Goal: Information Seeking & Learning: Learn about a topic

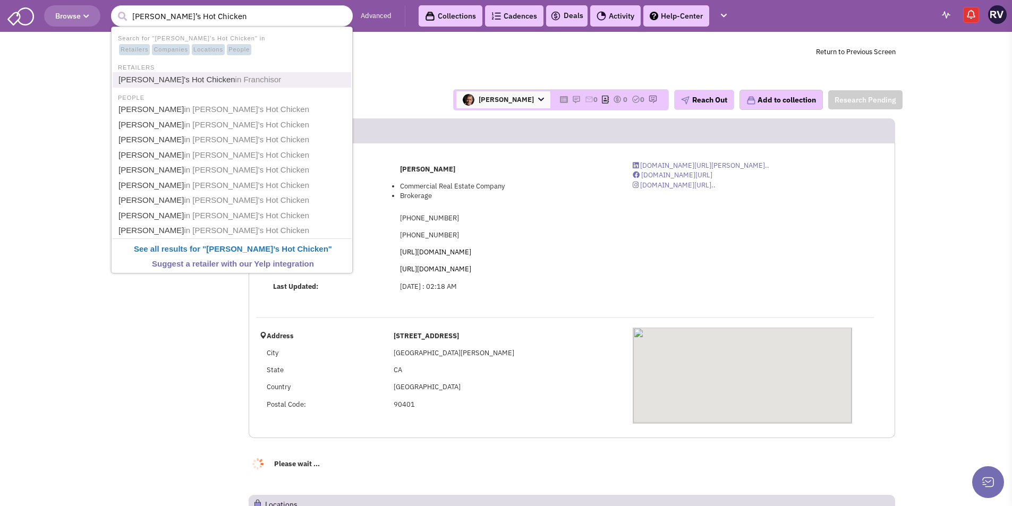
click at [235, 80] on span "in Franchisor" at bounding box center [258, 79] width 46 height 9
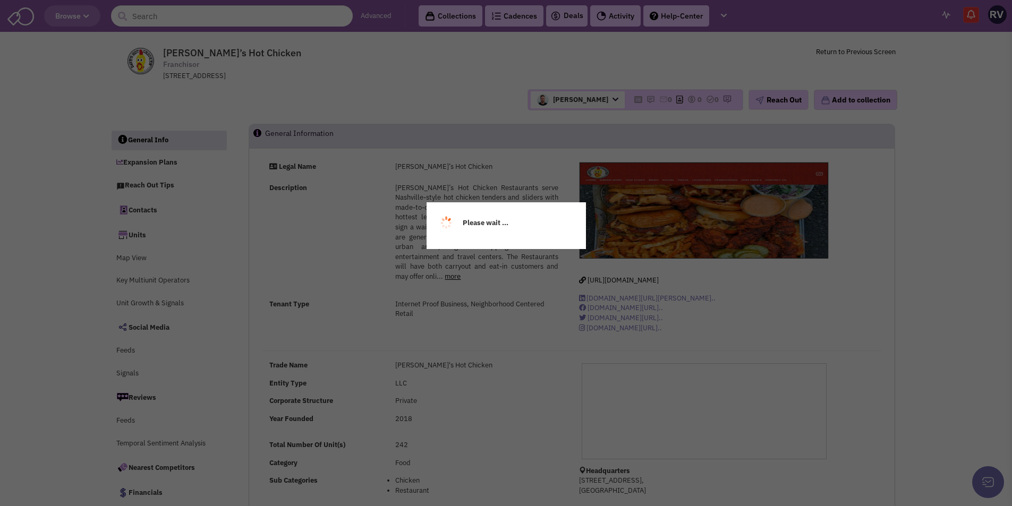
select select
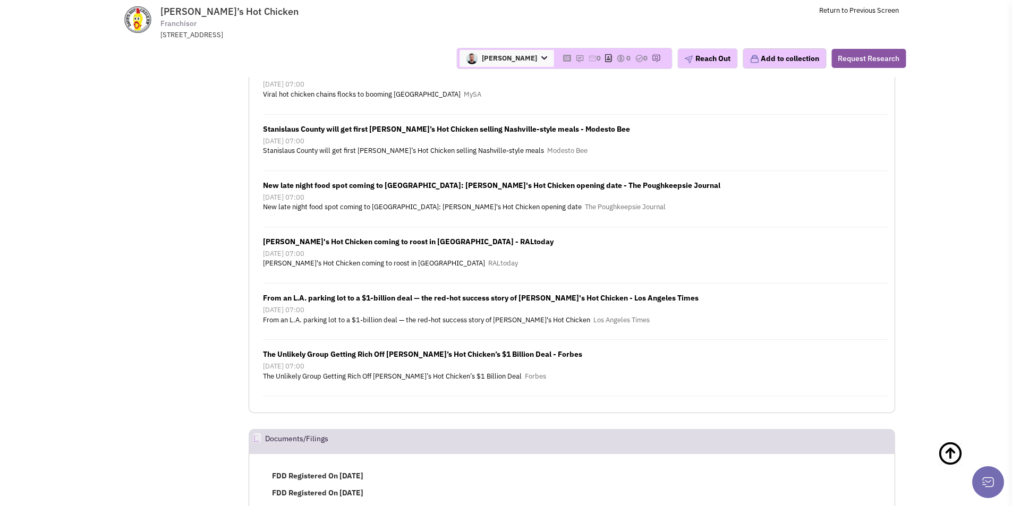
scroll to position [188, 0]
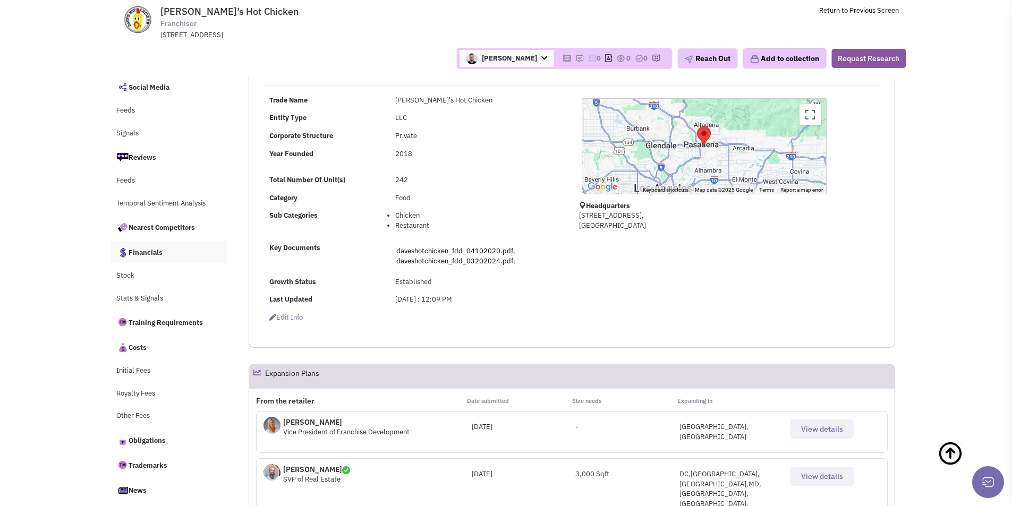
click at [152, 256] on link "Financials" at bounding box center [169, 252] width 116 height 22
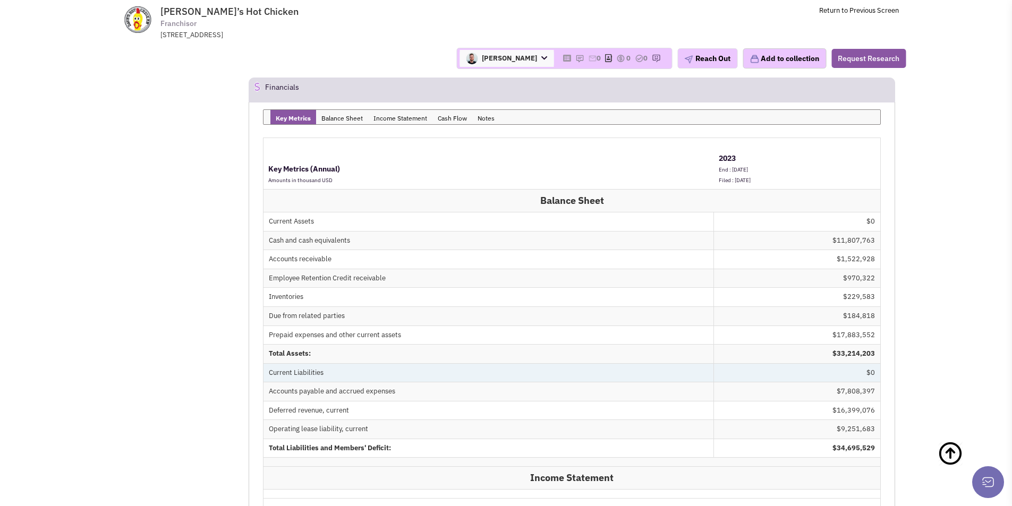
scroll to position [11061, 0]
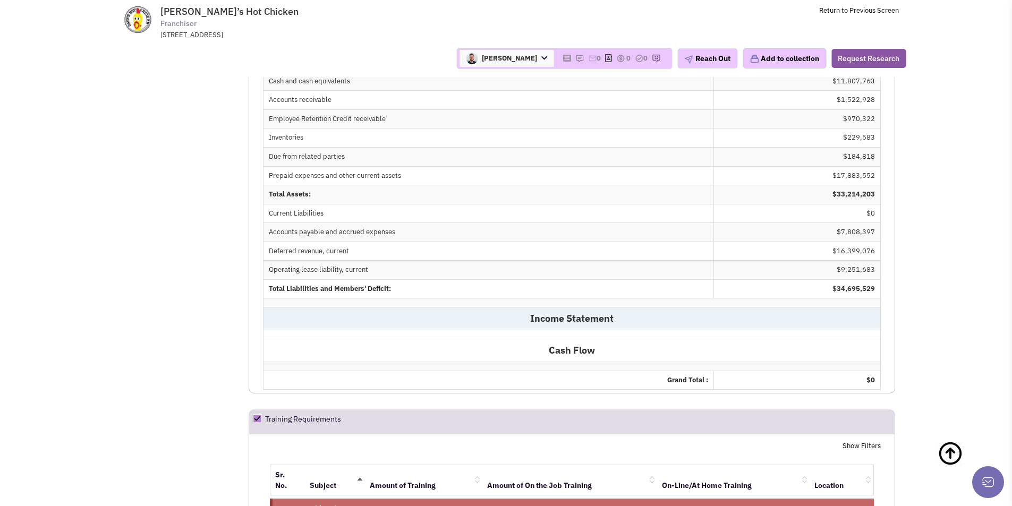
click at [591, 307] on td "Income Statement" at bounding box center [571, 318] width 617 height 23
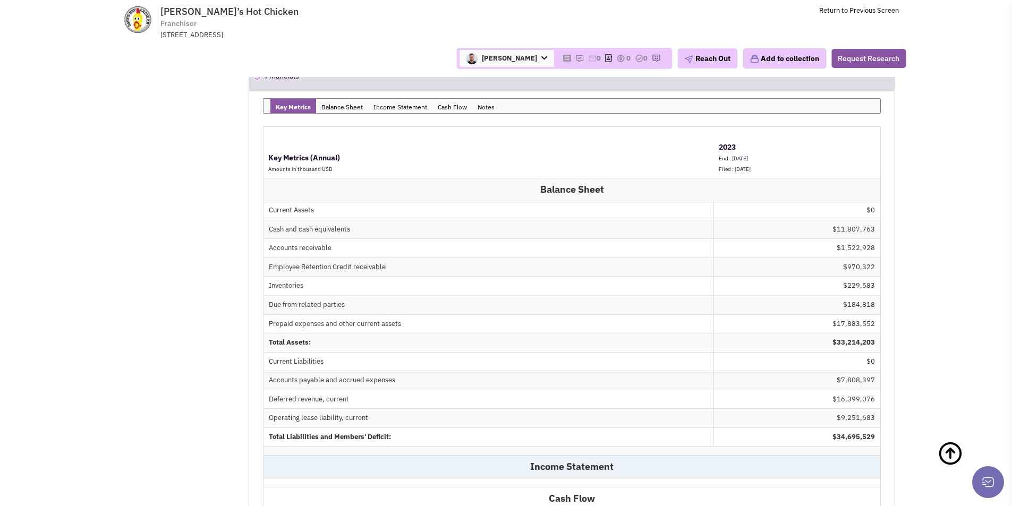
scroll to position [10902, 0]
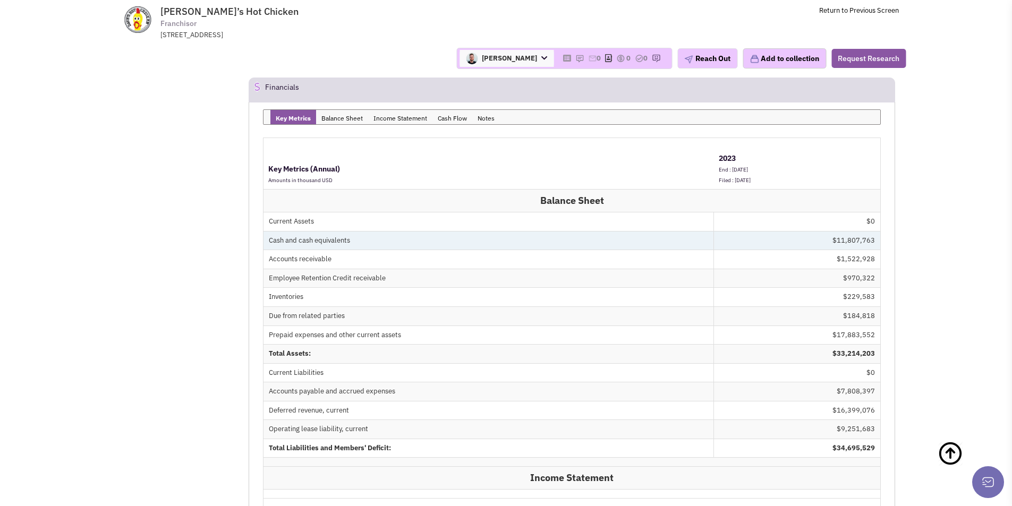
drag, startPoint x: 302, startPoint y: 162, endPoint x: 837, endPoint y: 162, distance: 534.9
click at [837, 231] on tr "Cash and cash equivalents $11,807,763" at bounding box center [571, 240] width 617 height 19
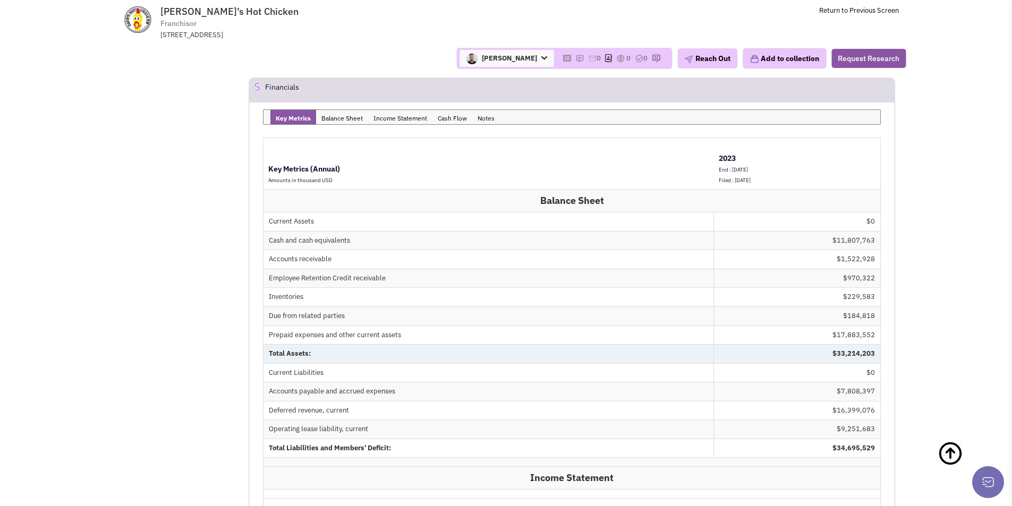
click at [513, 344] on td "Total Assets:" at bounding box center [488, 353] width 450 height 19
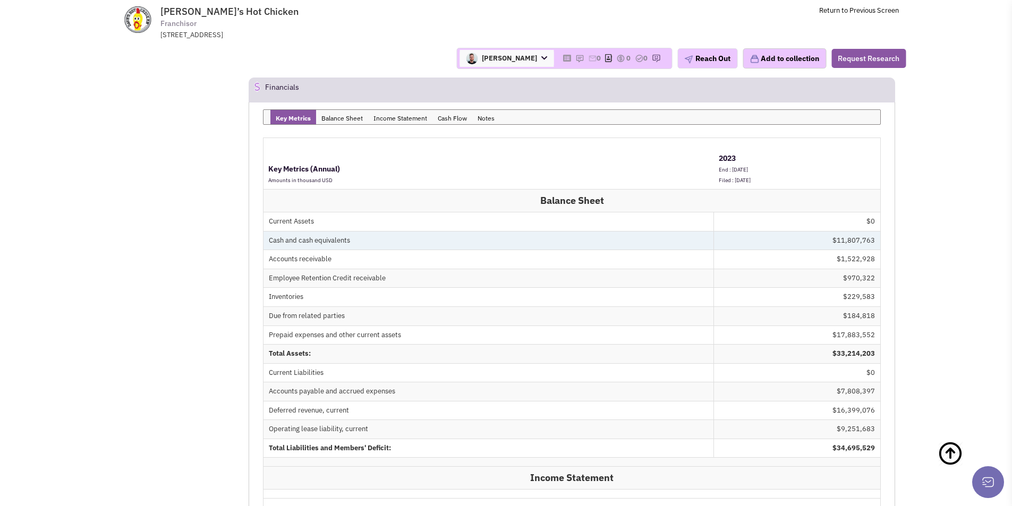
click at [843, 231] on td "$11,807,763" at bounding box center [797, 240] width 167 height 19
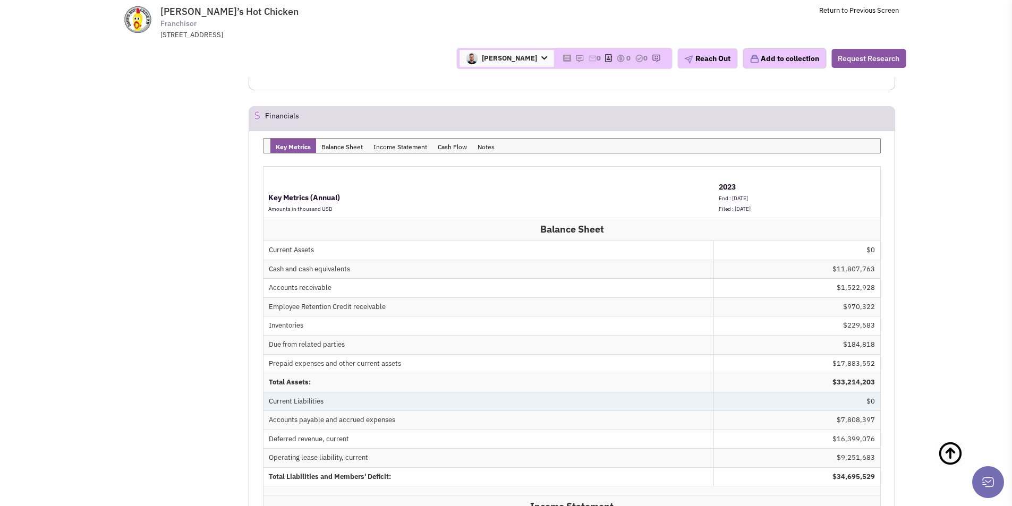
scroll to position [10849, 0]
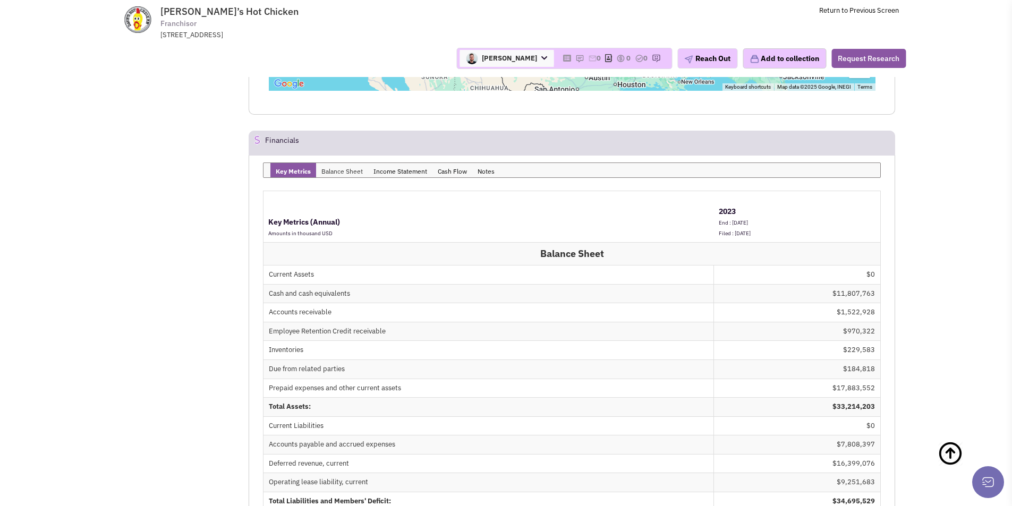
click at [349, 163] on link "Balance Sheet" at bounding box center [342, 170] width 52 height 14
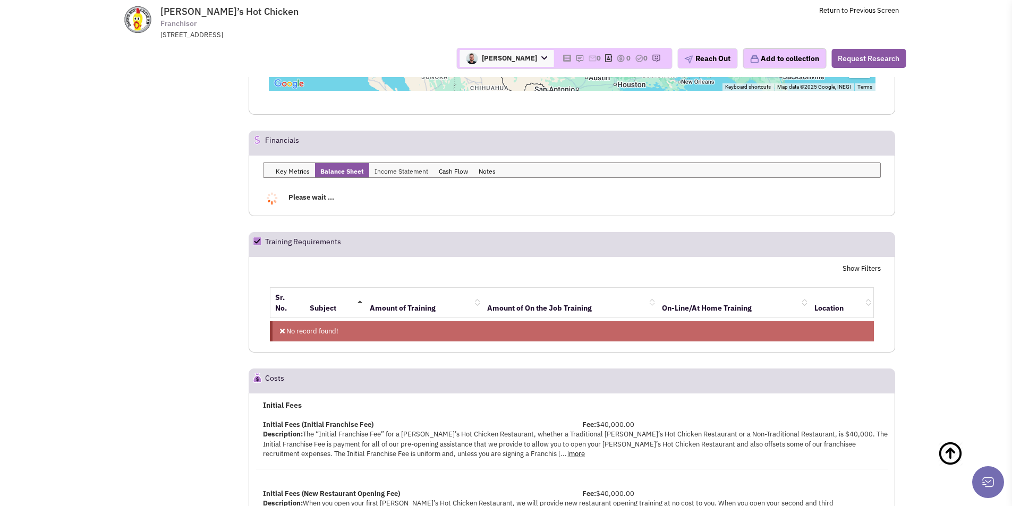
click at [398, 163] on link "Income Statement" at bounding box center [401, 170] width 64 height 14
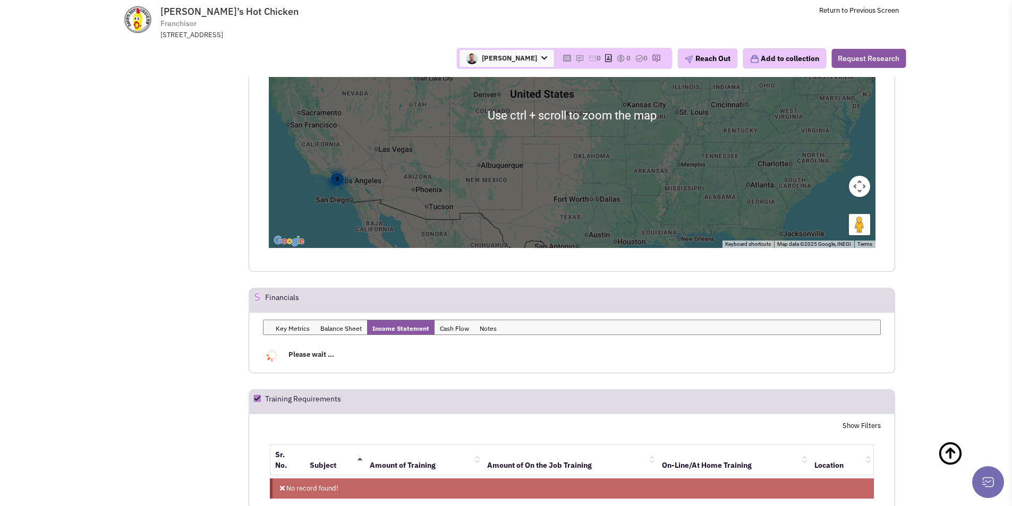
scroll to position [10796, 0]
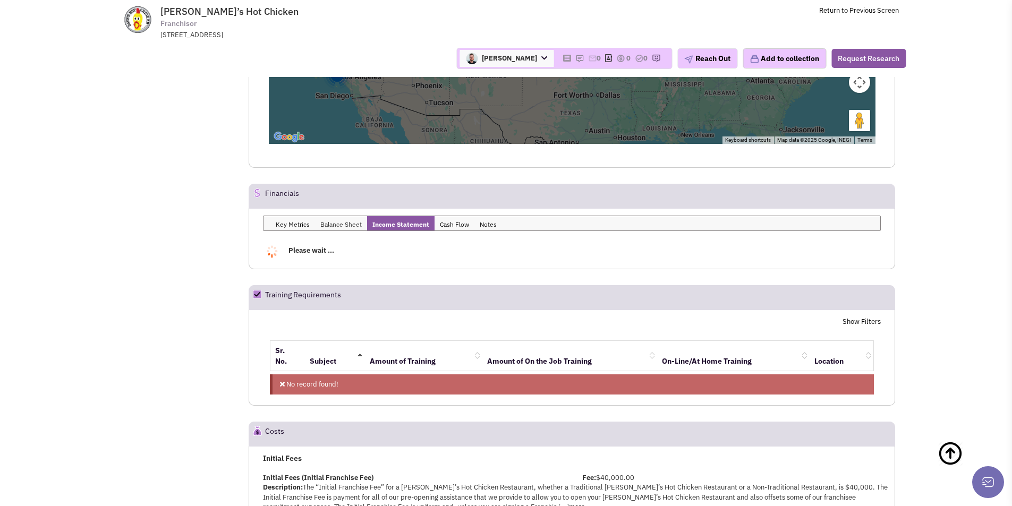
click at [339, 216] on link "Balance Sheet" at bounding box center [341, 223] width 52 height 14
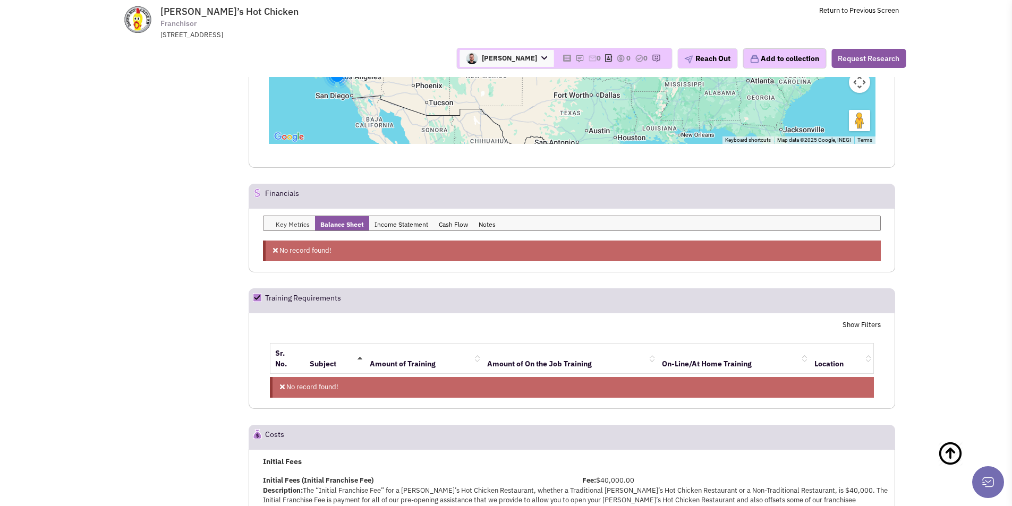
click at [299, 216] on link "Key Metrics" at bounding box center [292, 223] width 45 height 14
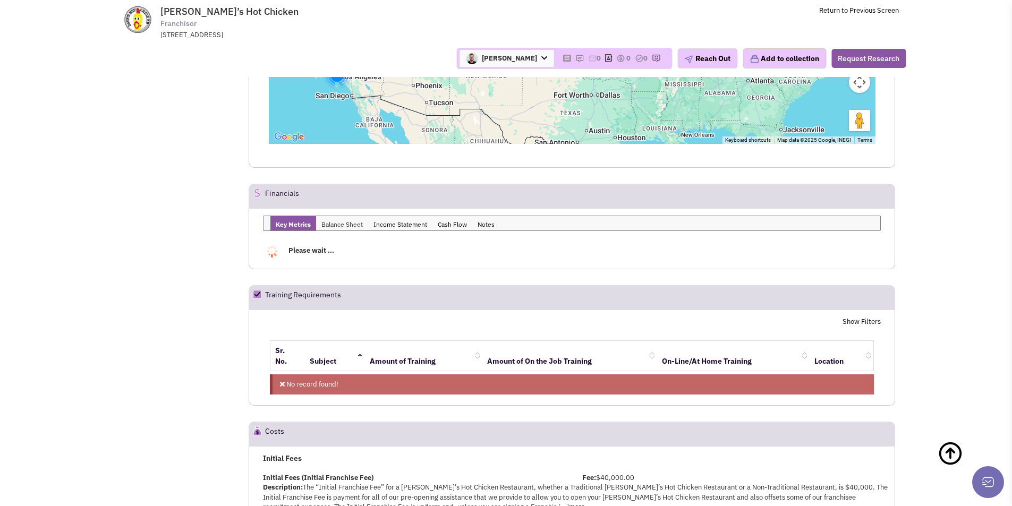
click at [339, 216] on link "Balance Sheet" at bounding box center [342, 223] width 52 height 14
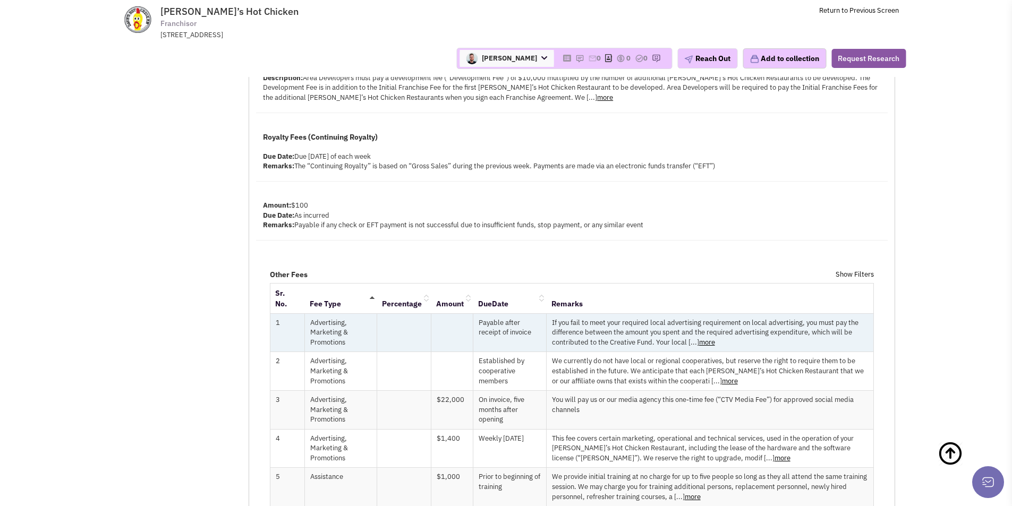
scroll to position [11486, 0]
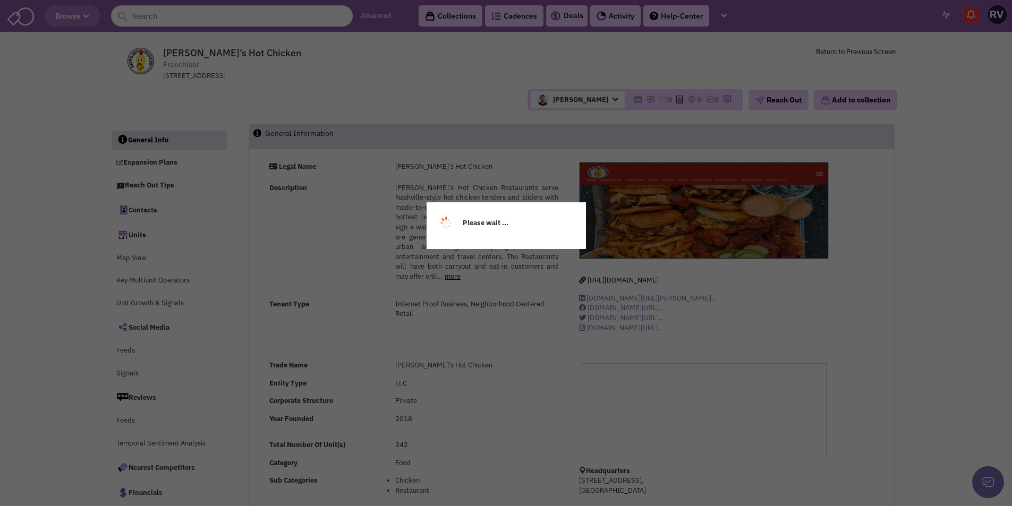
select select
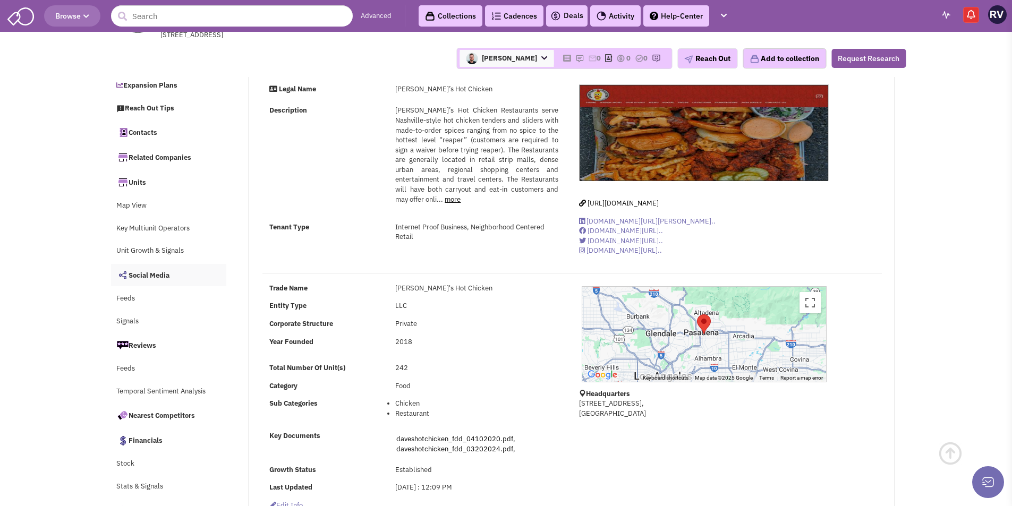
scroll to position [265, 0]
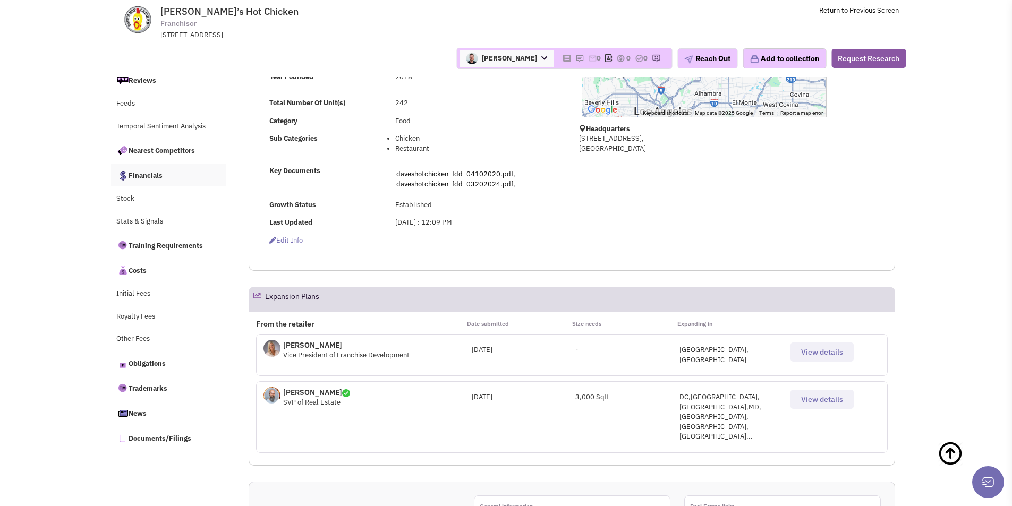
click at [157, 177] on link "Financials" at bounding box center [169, 175] width 116 height 22
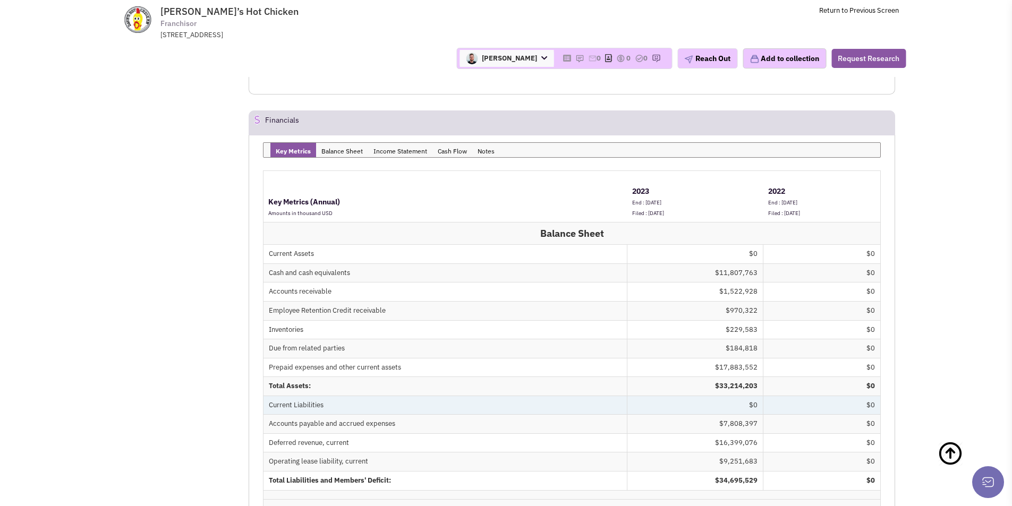
scroll to position [10844, 0]
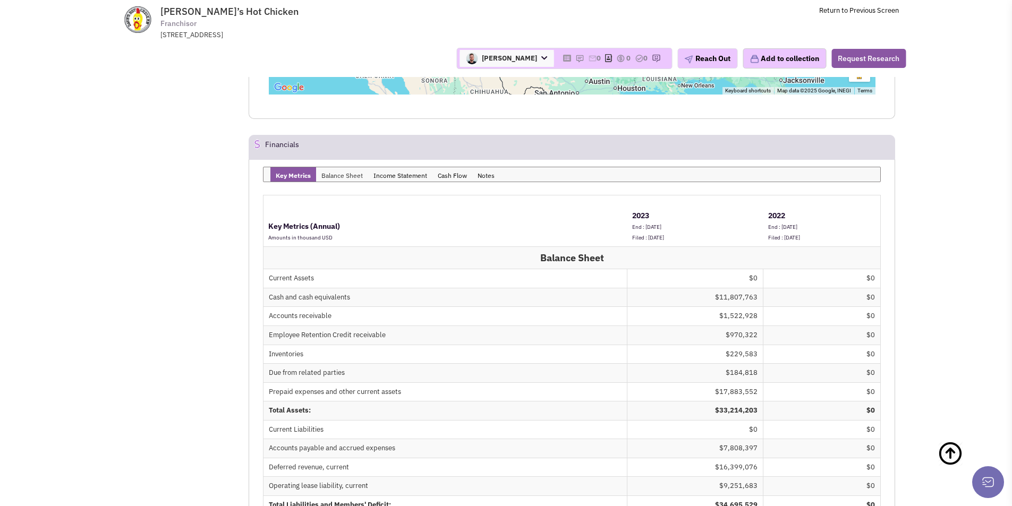
click at [352, 167] on link "Balance Sheet" at bounding box center [342, 174] width 52 height 14
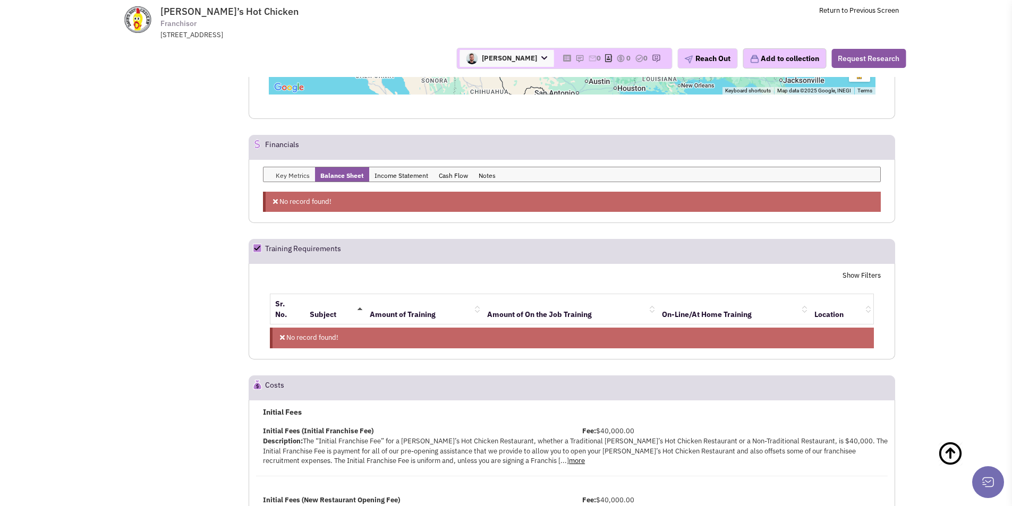
click at [302, 167] on link "Key Metrics" at bounding box center [292, 174] width 45 height 14
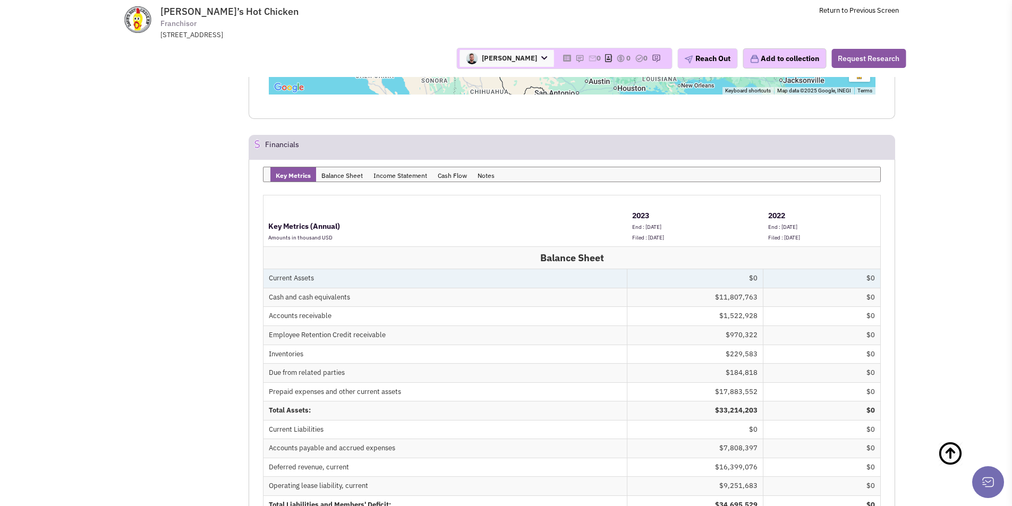
click at [520, 269] on td "Current Assets" at bounding box center [445, 278] width 364 height 19
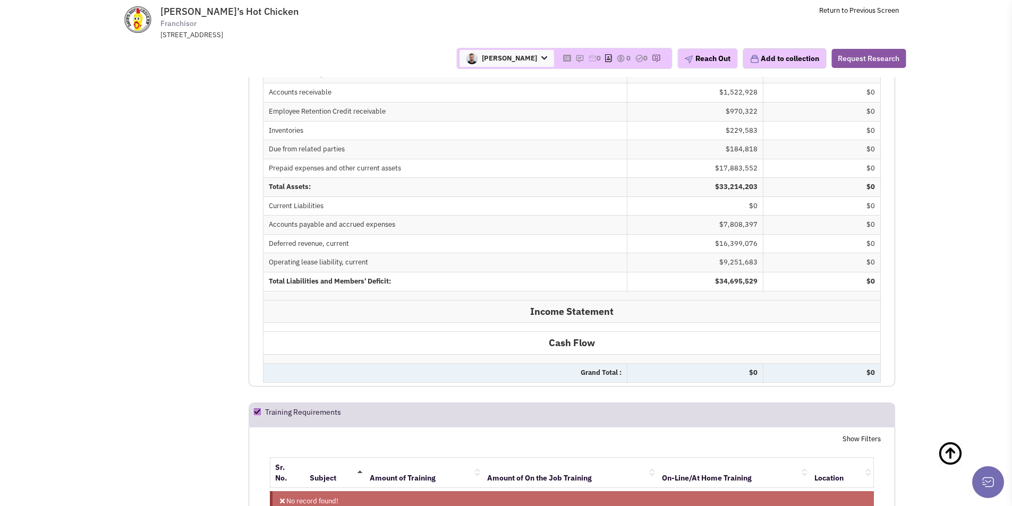
scroll to position [11109, 0]
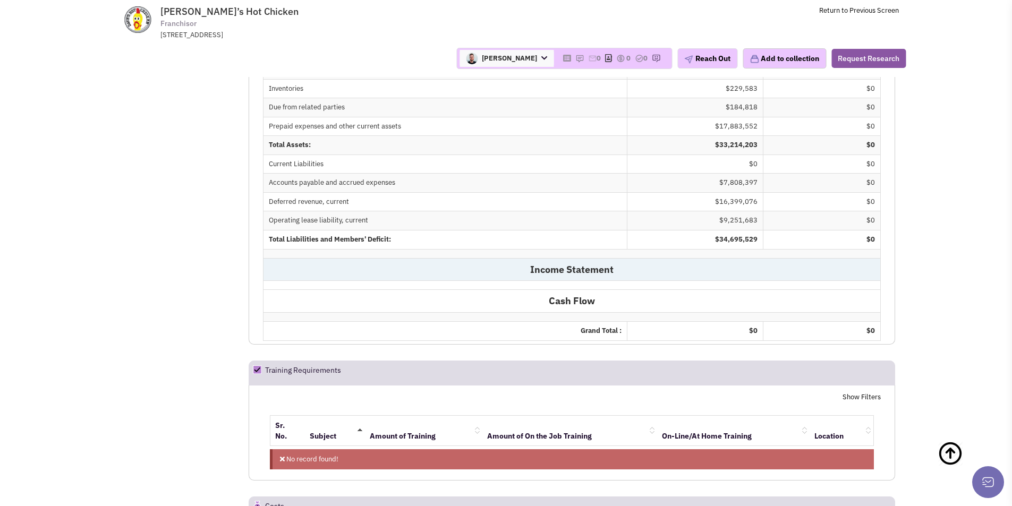
click at [570, 258] on td "Income Statement" at bounding box center [571, 269] width 617 height 23
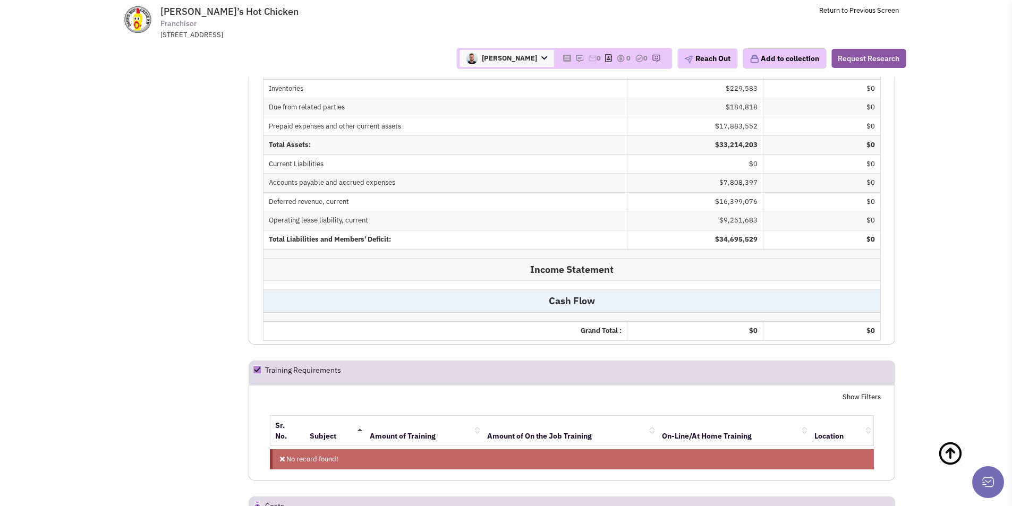
click at [536, 289] on td "Cash Flow" at bounding box center [571, 300] width 617 height 23
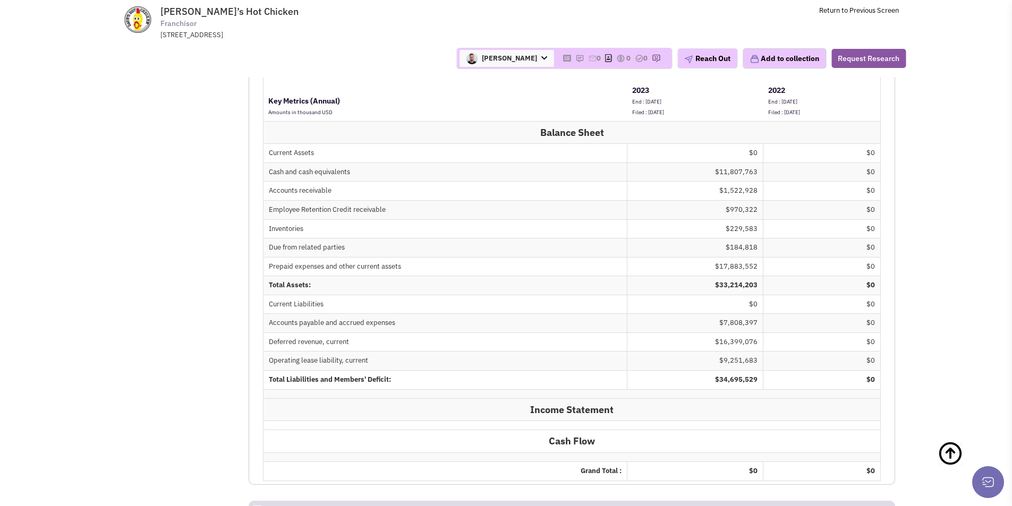
scroll to position [10844, 0]
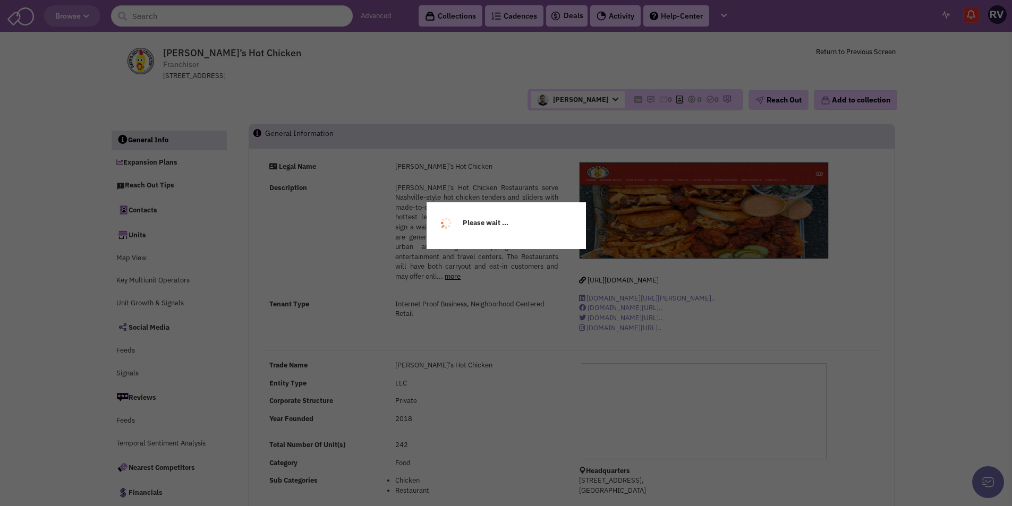
scroll to position [655, 0]
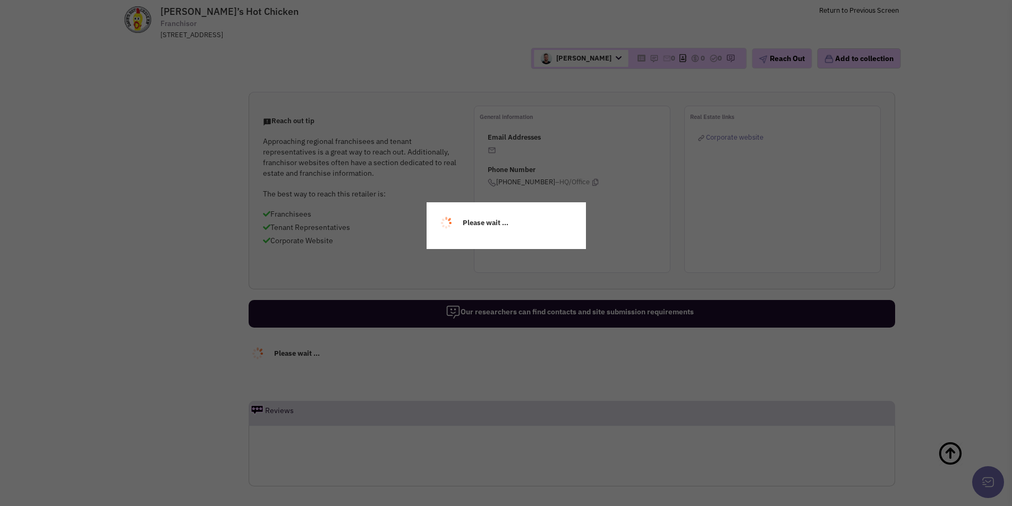
select select
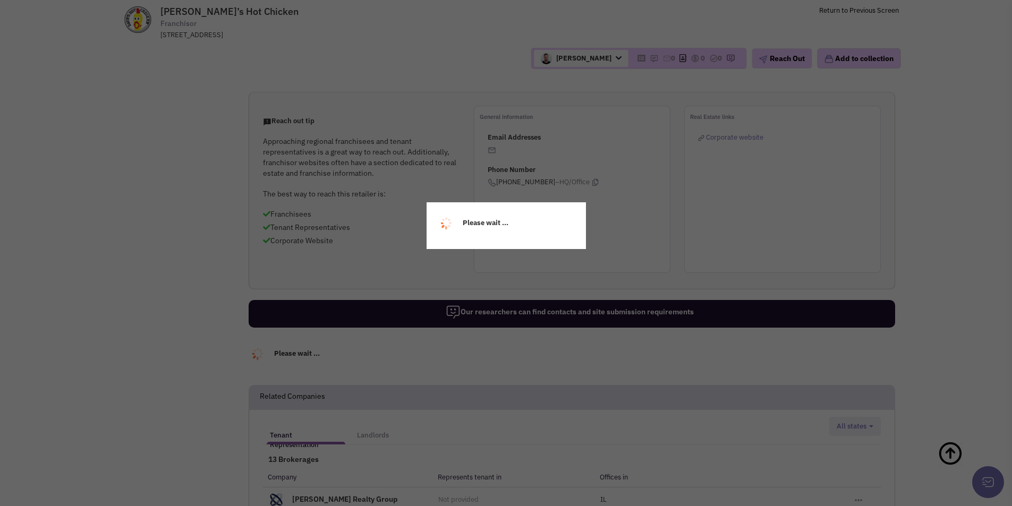
select select
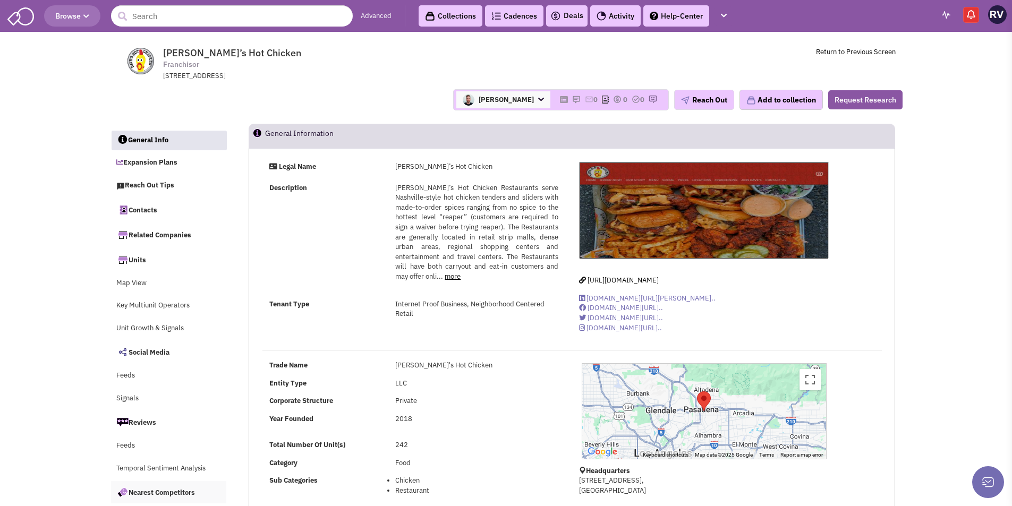
scroll to position [106, 0]
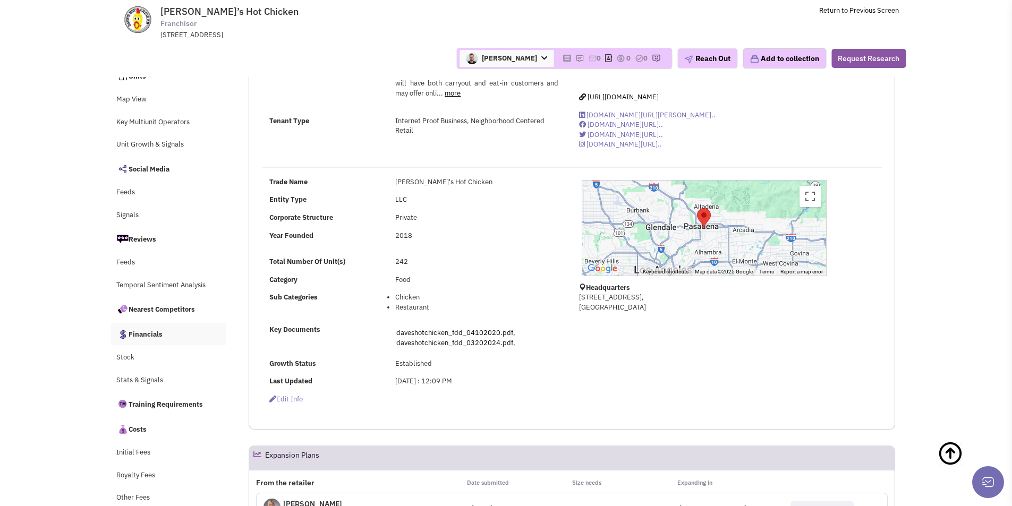
click at [155, 331] on link "Financials" at bounding box center [169, 334] width 116 height 22
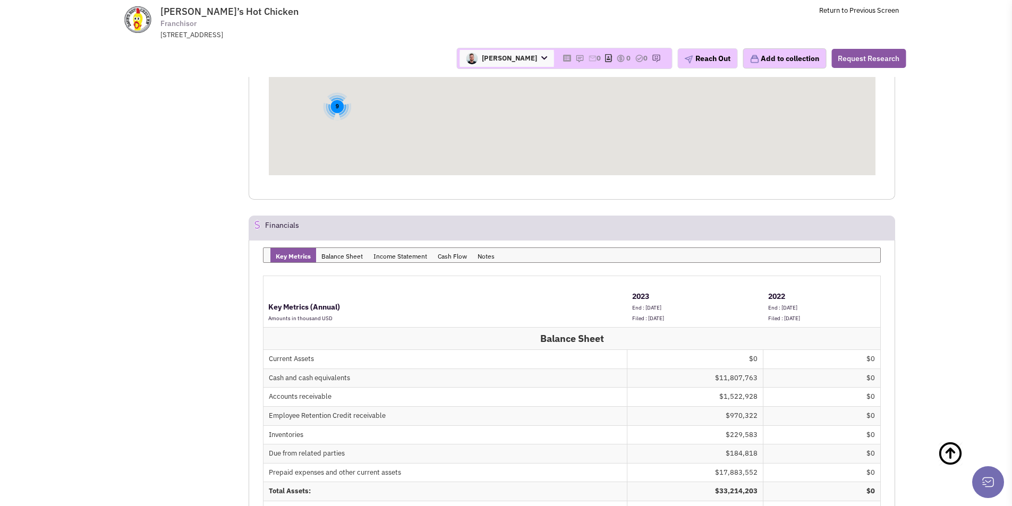
scroll to position [10897, 0]
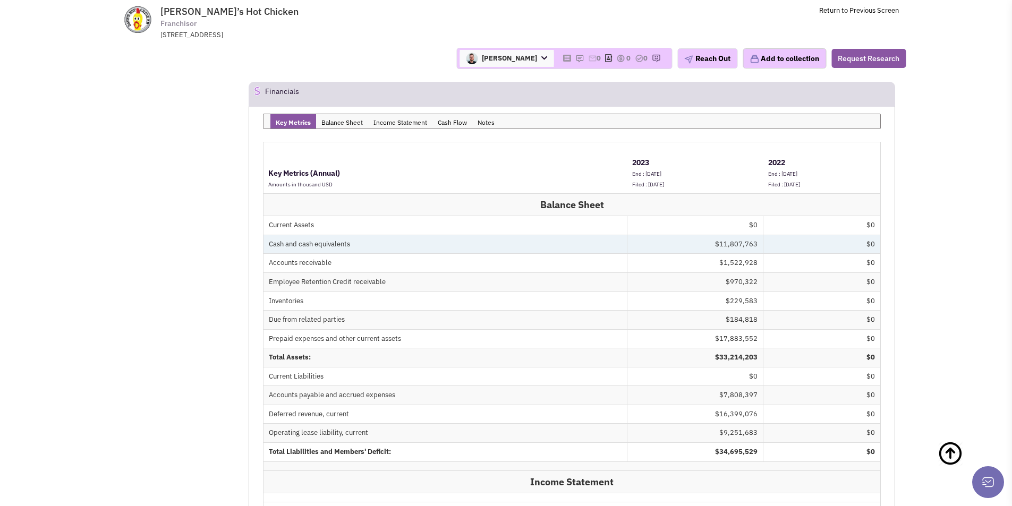
click at [363, 235] on td "Cash and cash equivalents" at bounding box center [445, 244] width 364 height 19
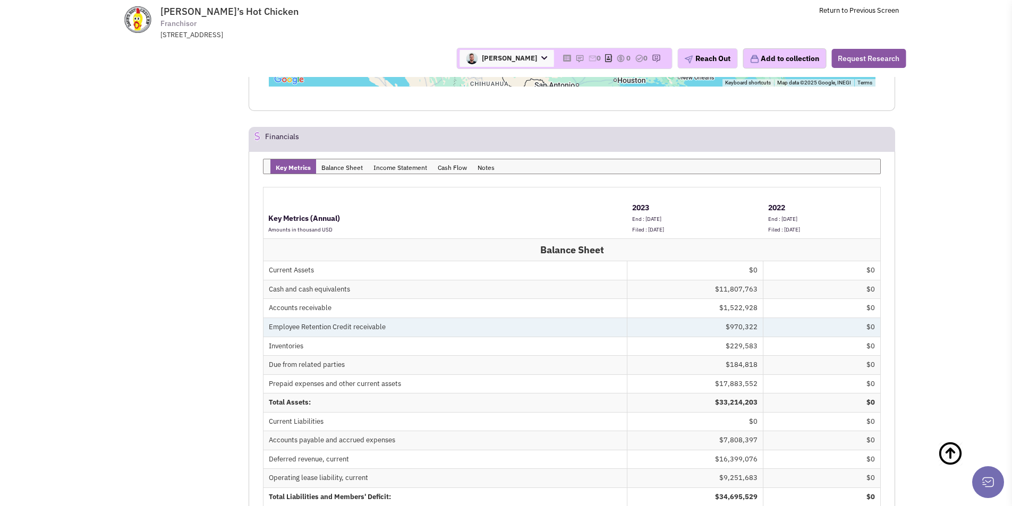
scroll to position [10791, 0]
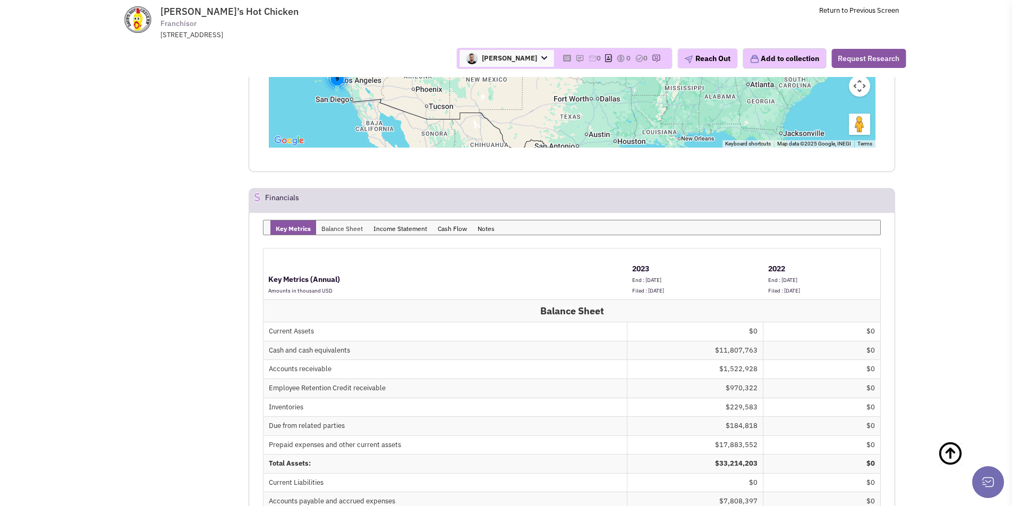
click at [353, 220] on link "Balance Sheet" at bounding box center [342, 227] width 52 height 14
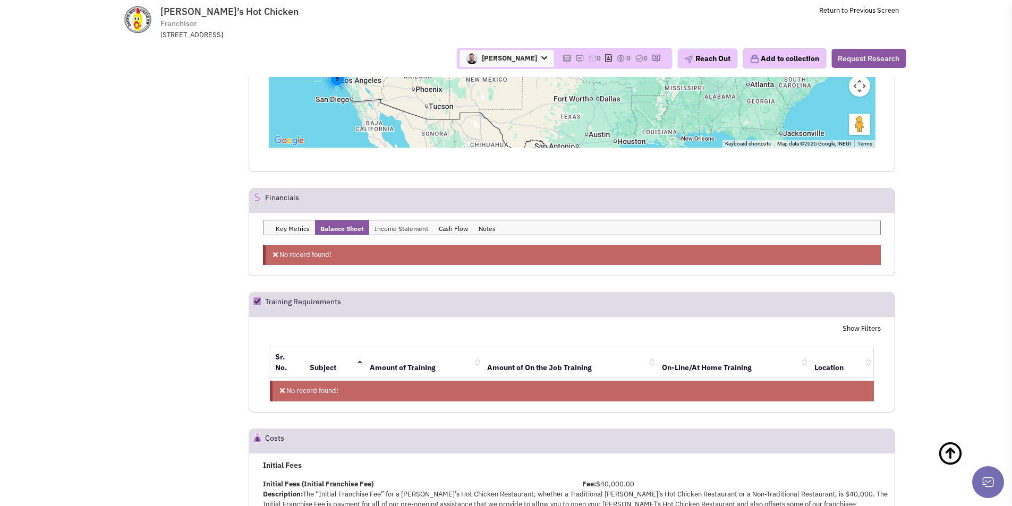
click at [389, 220] on link "Income Statement" at bounding box center [401, 227] width 64 height 14
click at [342, 220] on link "Balance Sheet" at bounding box center [341, 227] width 52 height 14
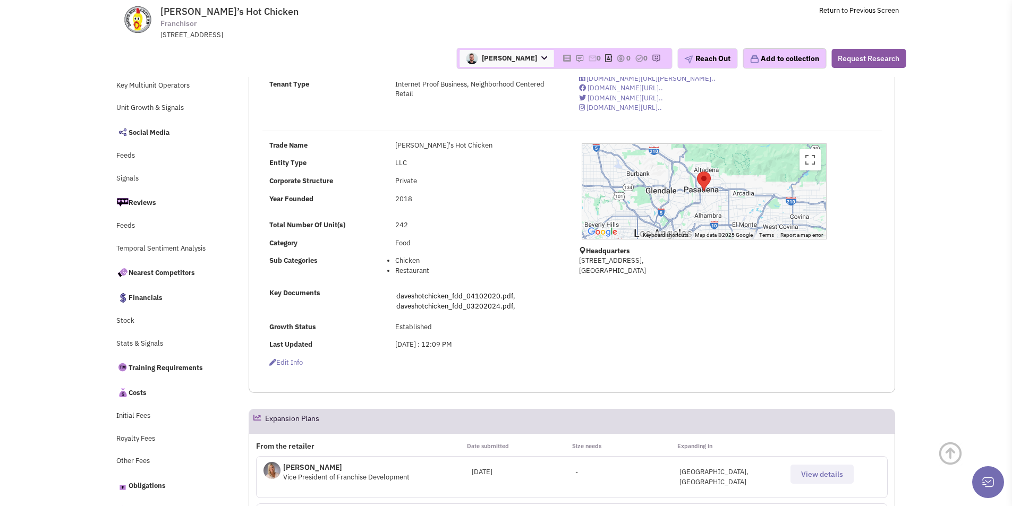
scroll to position [266, 0]
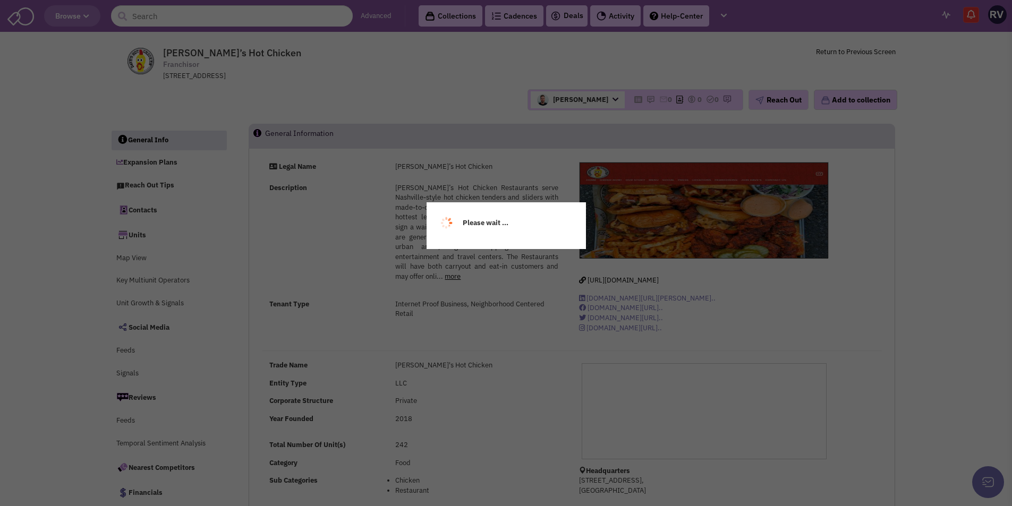
select select
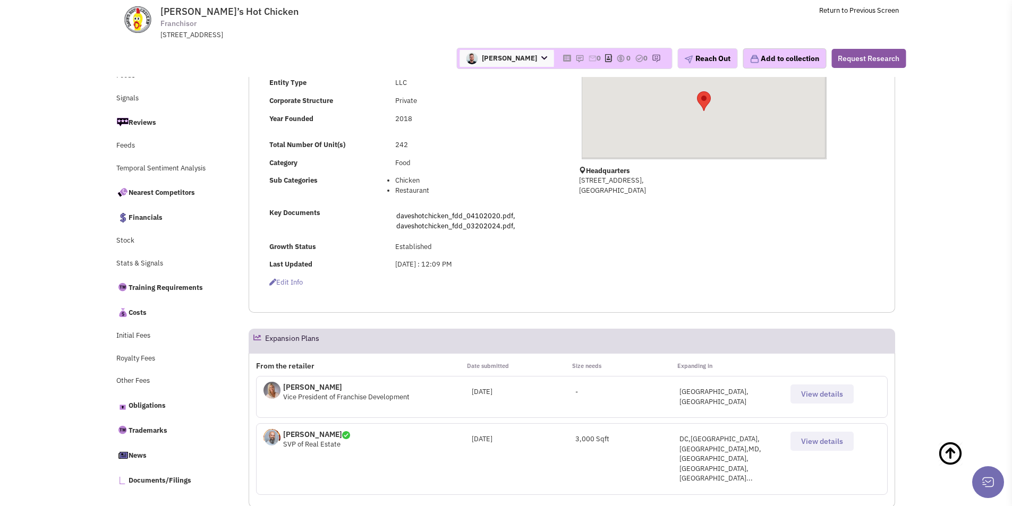
scroll to position [212, 0]
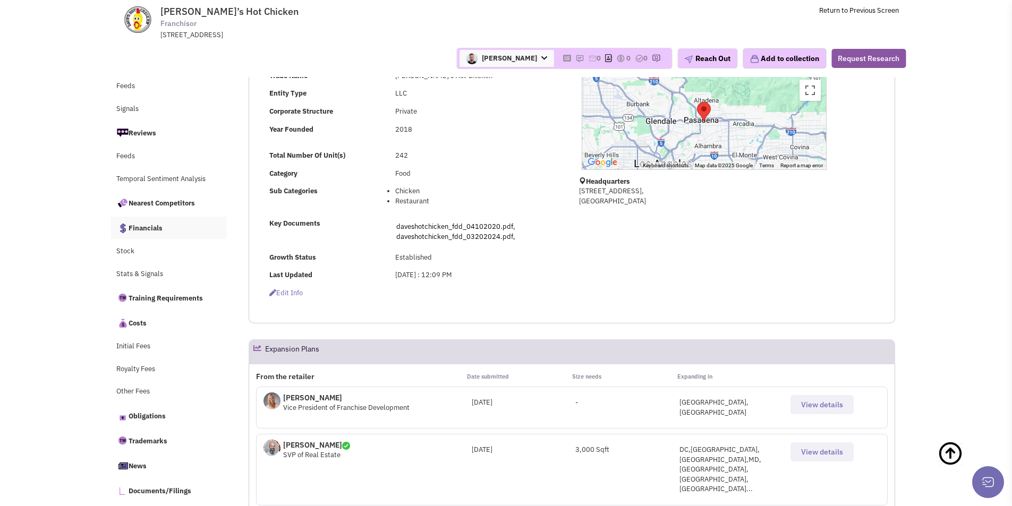
click at [144, 219] on link "Financials" at bounding box center [169, 228] width 116 height 22
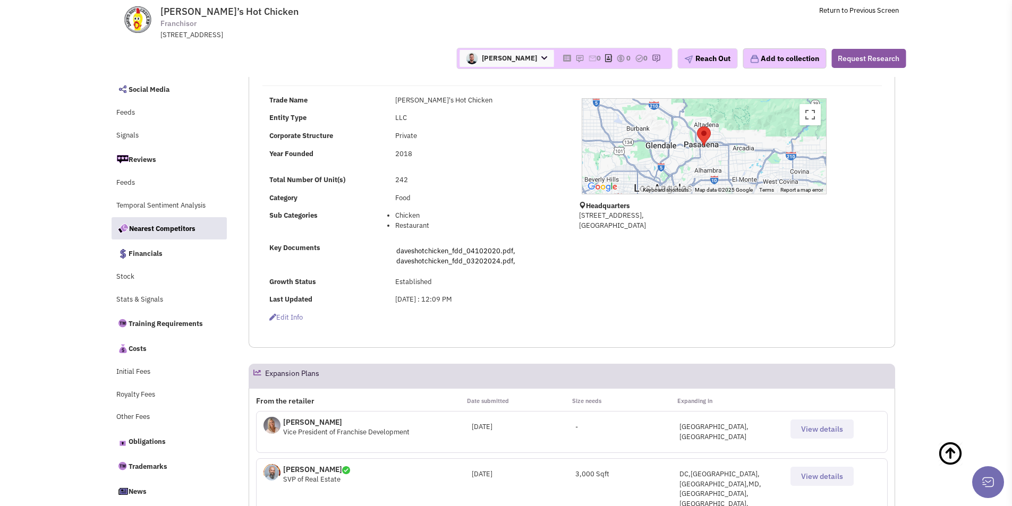
scroll to position [10653, 0]
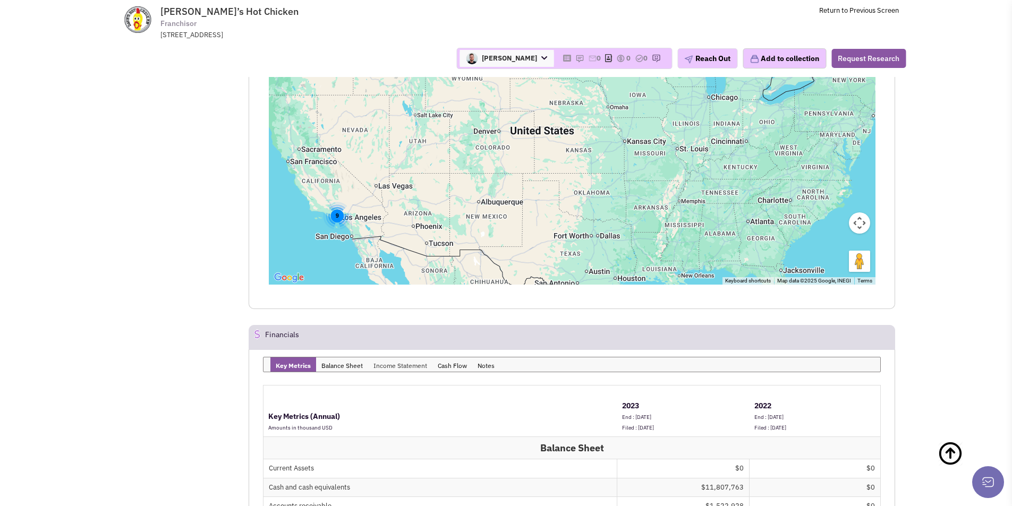
click at [379, 357] on link "Income Statement" at bounding box center [400, 364] width 64 height 14
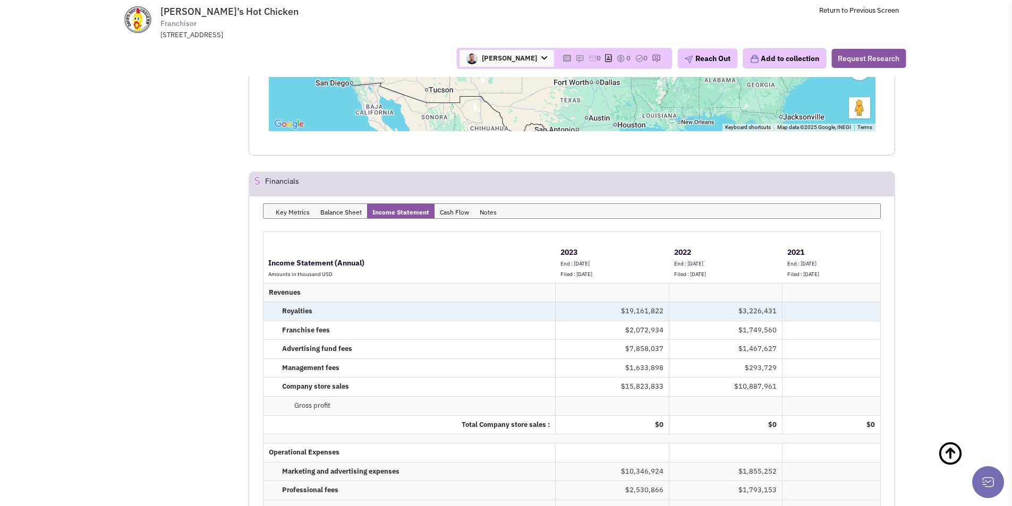
scroll to position [10813, 0]
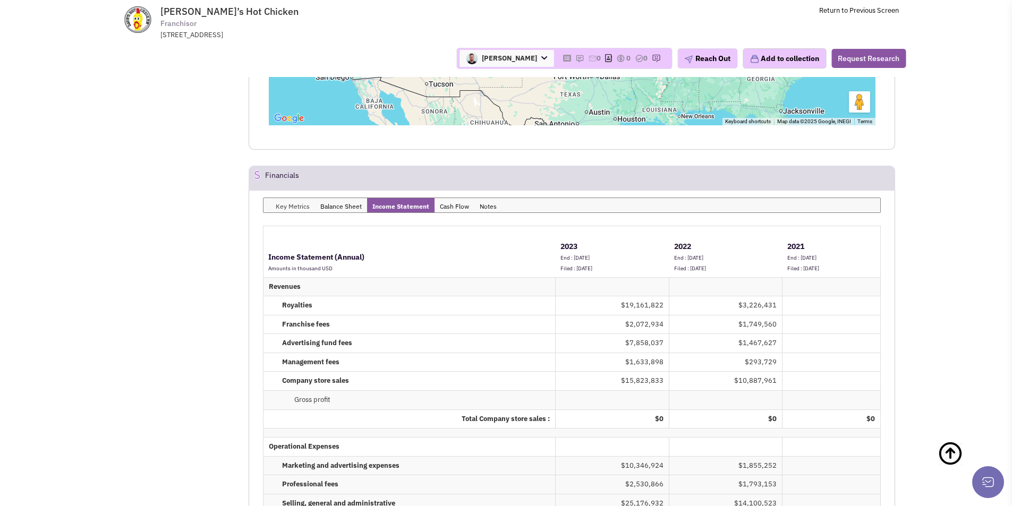
click at [289, 198] on link "Key Metrics" at bounding box center [292, 205] width 45 height 14
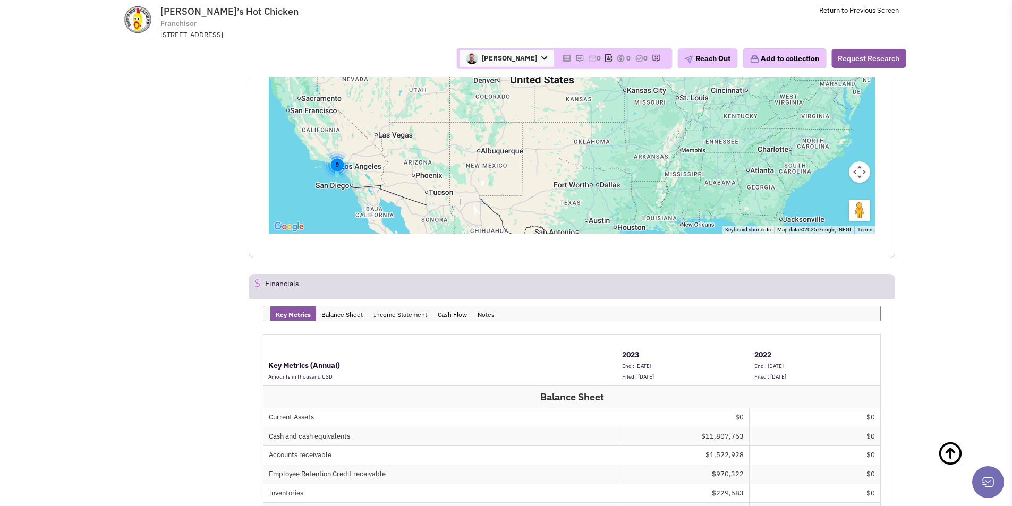
scroll to position [10600, 0]
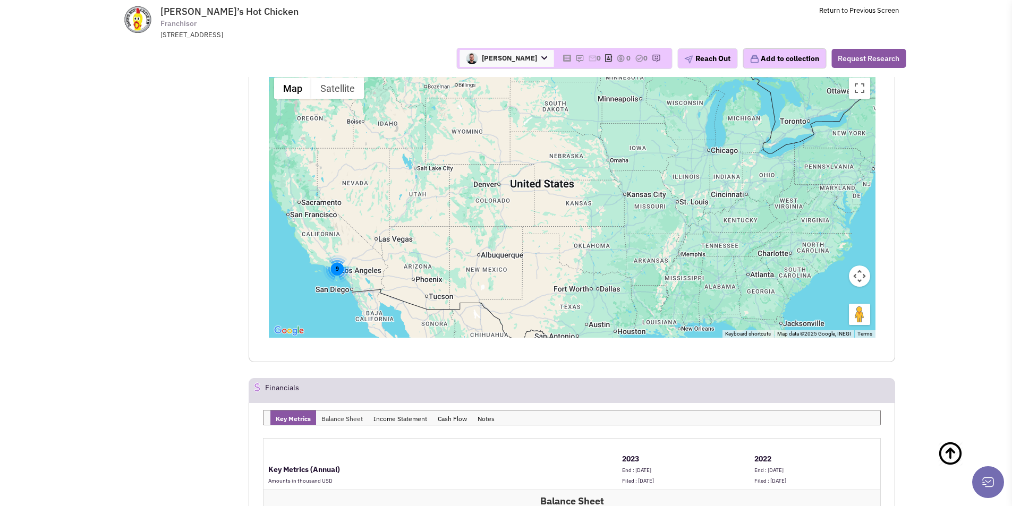
click at [347, 411] on link "Balance Sheet" at bounding box center [342, 418] width 52 height 14
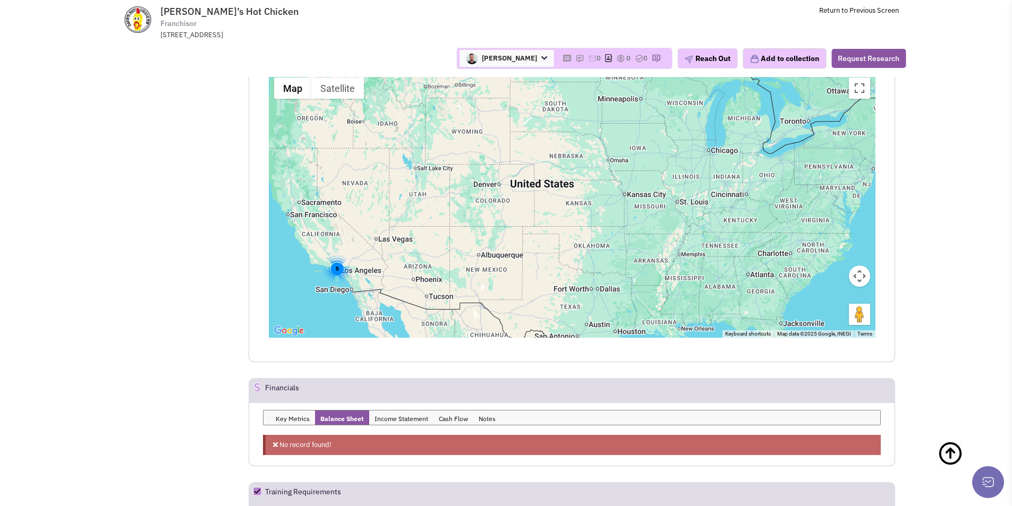
click at [313, 435] on div "No record found!" at bounding box center [572, 445] width 618 height 21
click at [400, 411] on link "Income Statement" at bounding box center [401, 418] width 64 height 14
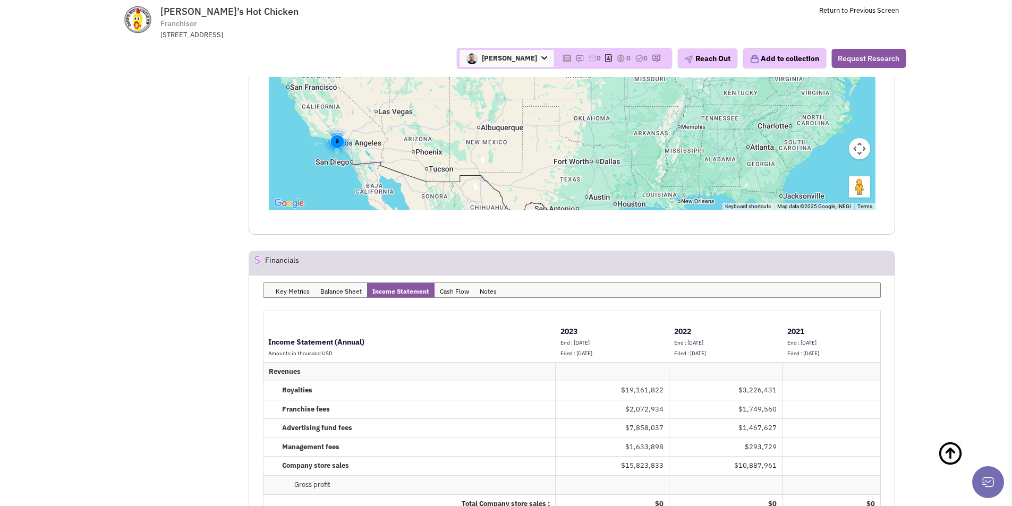
scroll to position [10547, 0]
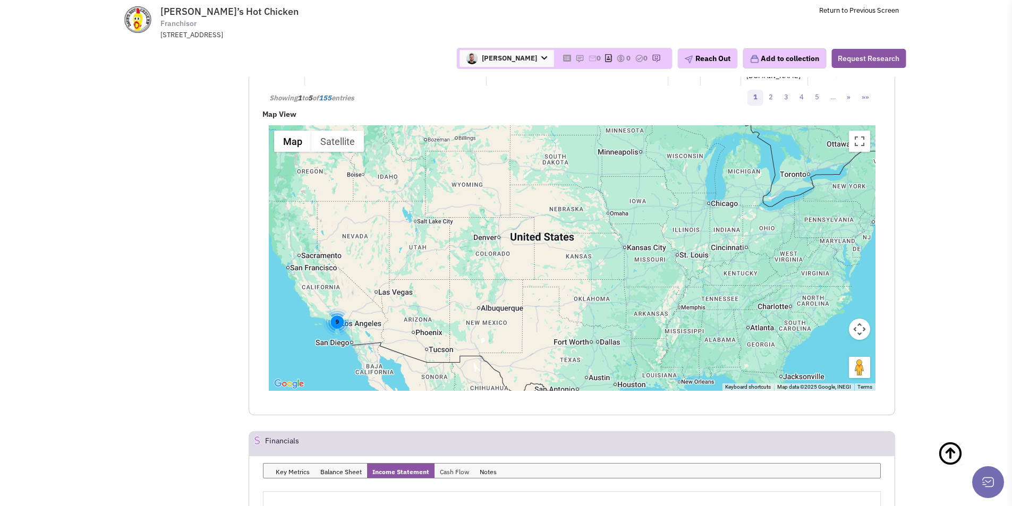
click at [446, 464] on link "Cash Flow" at bounding box center [454, 471] width 40 height 14
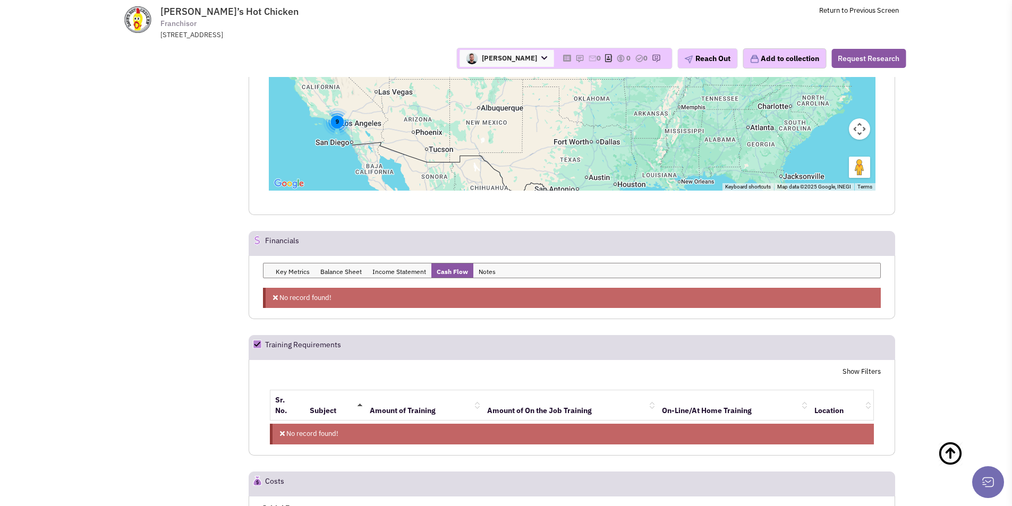
scroll to position [10813, 0]
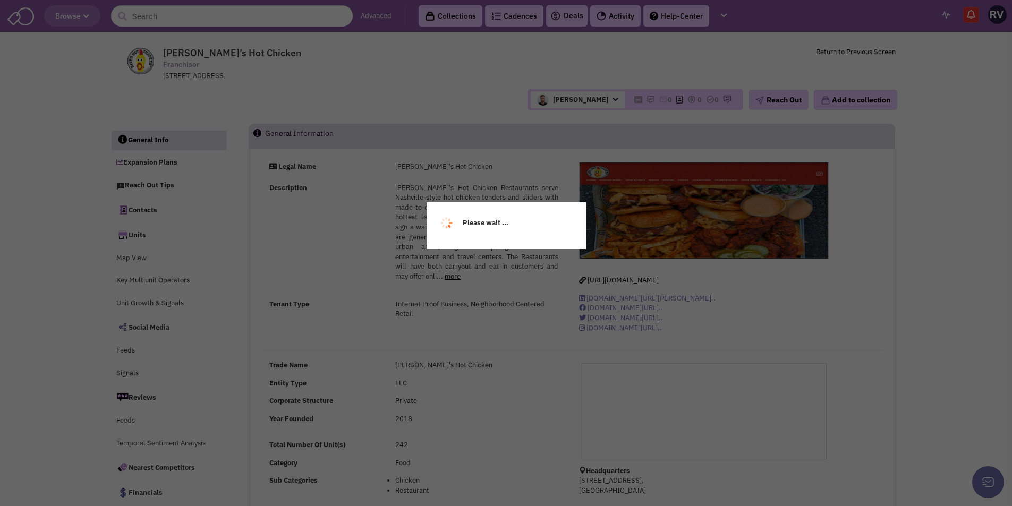
select select
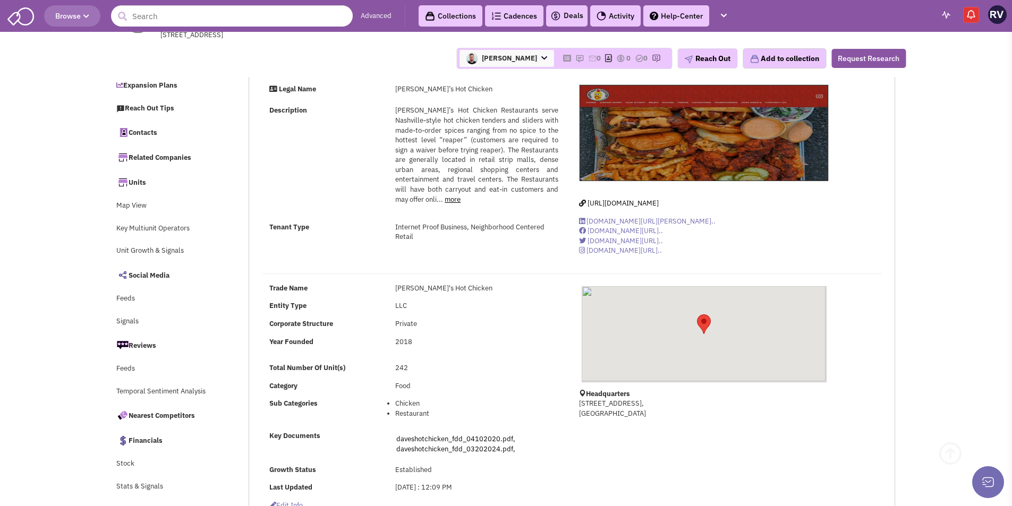
scroll to position [159, 0]
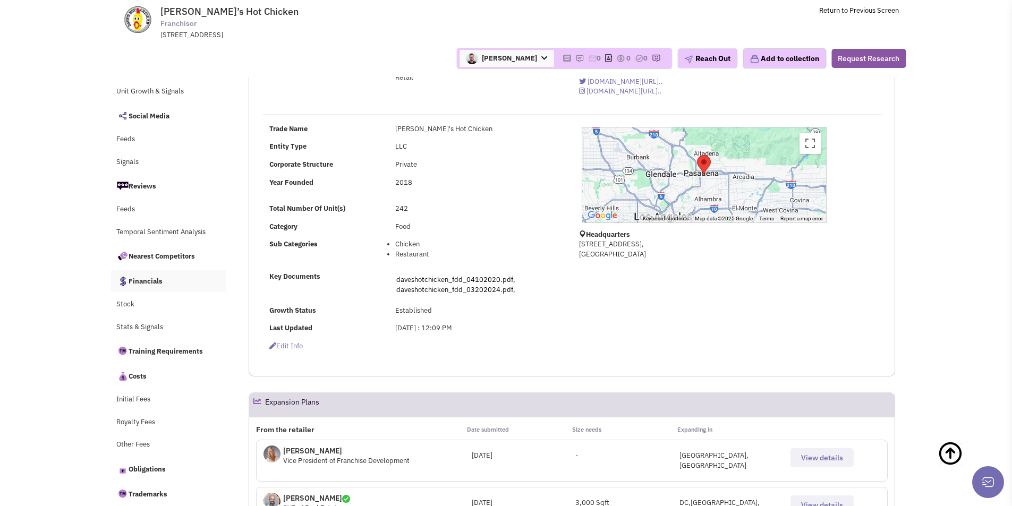
click at [152, 281] on link "Financials" at bounding box center [169, 281] width 116 height 22
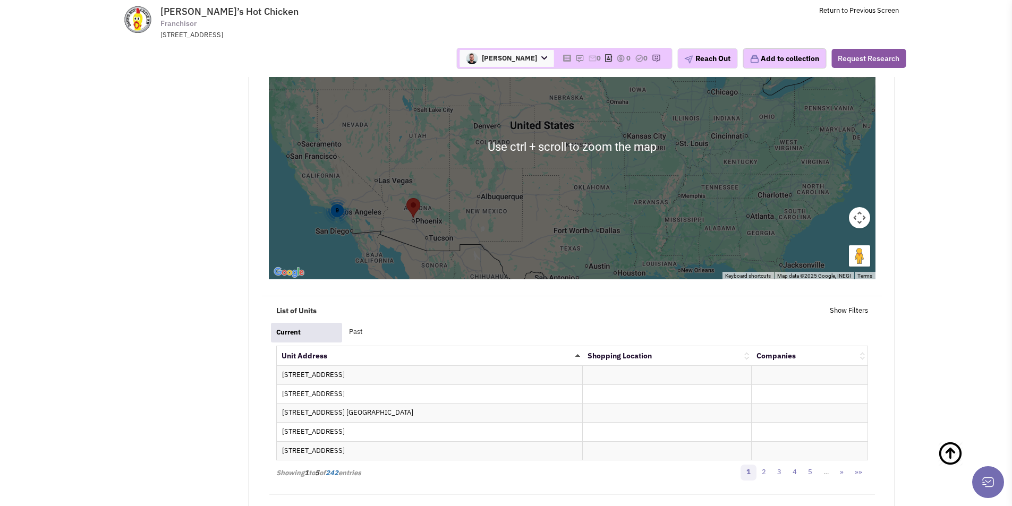
scroll to position [2073, 0]
